Goal: Task Accomplishment & Management: Manage account settings

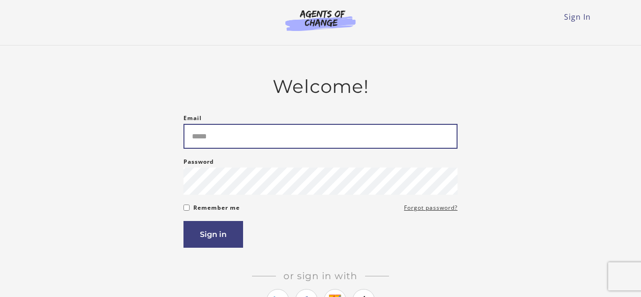
click at [252, 134] on input "Email" at bounding box center [320, 136] width 274 height 25
click at [217, 141] on input "Email" at bounding box center [320, 136] width 274 height 25
type input "*"
type input "**********"
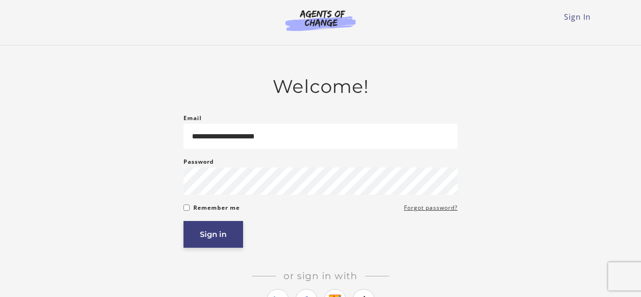
drag, startPoint x: 206, startPoint y: 242, endPoint x: 205, endPoint y: 236, distance: 5.5
click at [206, 241] on button "Sign in" at bounding box center [213, 234] width 60 height 27
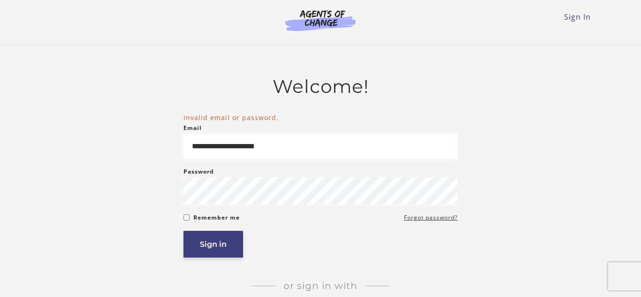
click at [203, 248] on button "Sign in" at bounding box center [213, 244] width 60 height 27
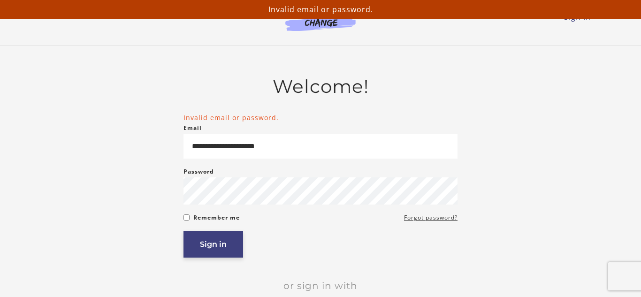
drag, startPoint x: 208, startPoint y: 249, endPoint x: 211, endPoint y: 244, distance: 5.1
click at [208, 250] on button "Sign in" at bounding box center [213, 244] width 60 height 27
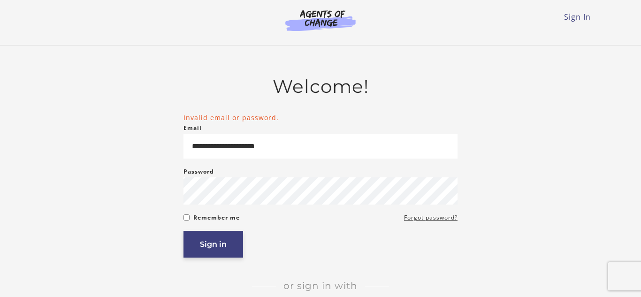
click at [225, 246] on button "Sign in" at bounding box center [213, 244] width 60 height 27
click at [223, 243] on button "Sign in" at bounding box center [213, 244] width 60 height 27
click at [214, 245] on button "Sign in" at bounding box center [213, 244] width 60 height 27
